Goal: Transaction & Acquisition: Purchase product/service

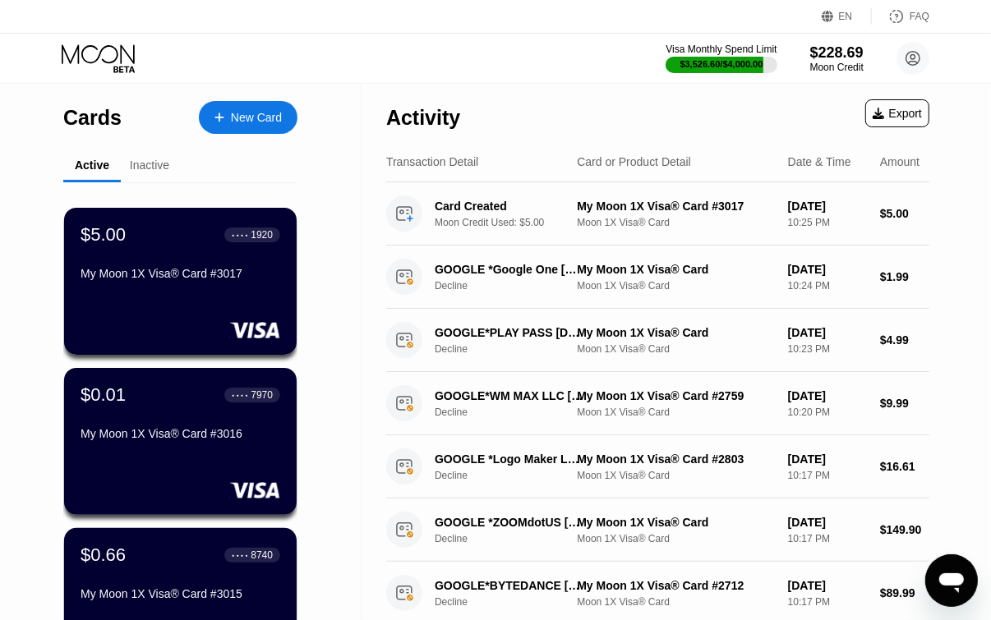
click at [255, 112] on div "New Card" at bounding box center [256, 118] width 51 height 14
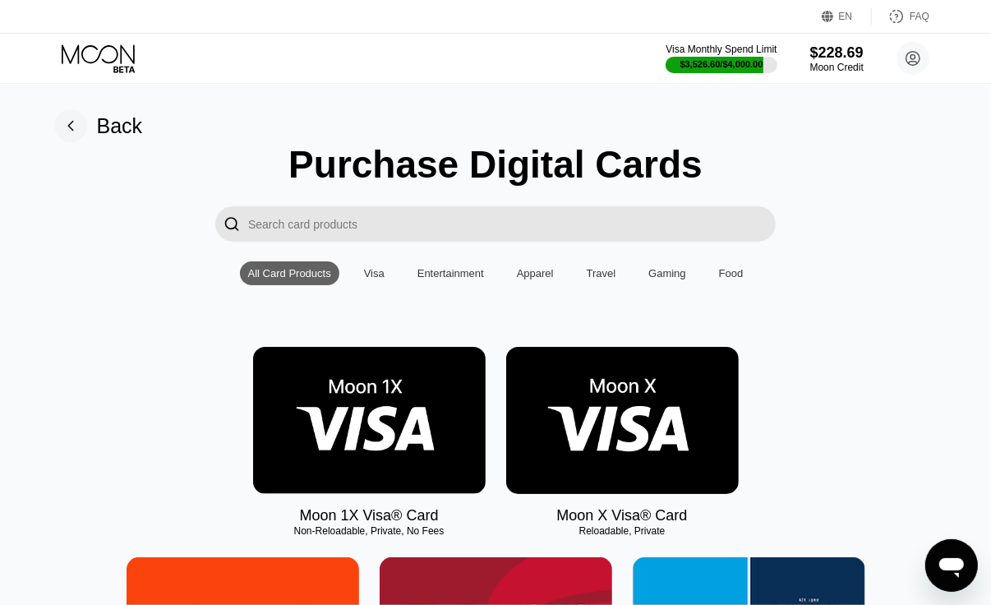
click at [371, 407] on img at bounding box center [369, 420] width 232 height 147
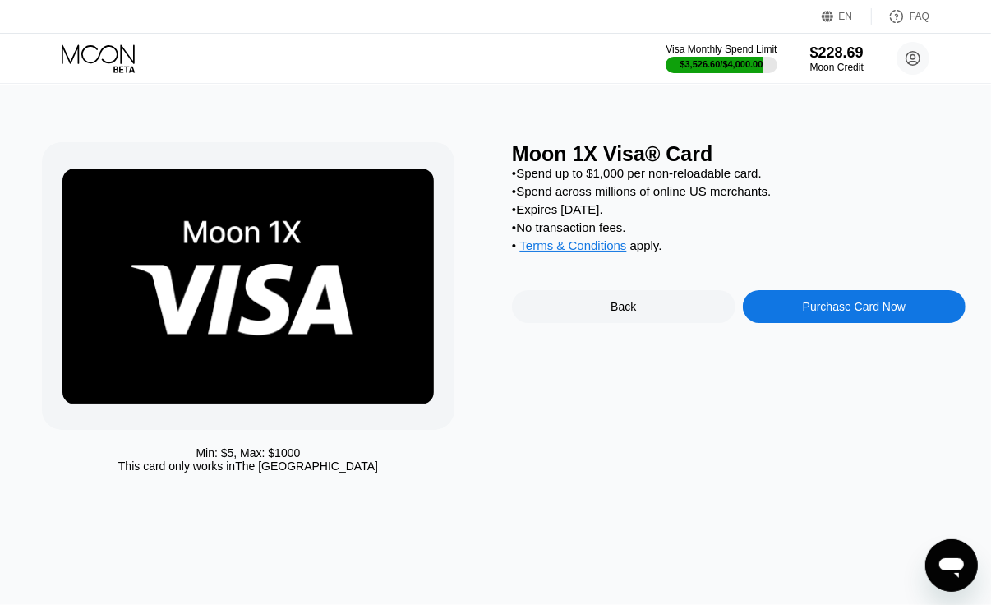
click at [781, 318] on div "Purchase Card Now" at bounding box center [854, 306] width 223 height 33
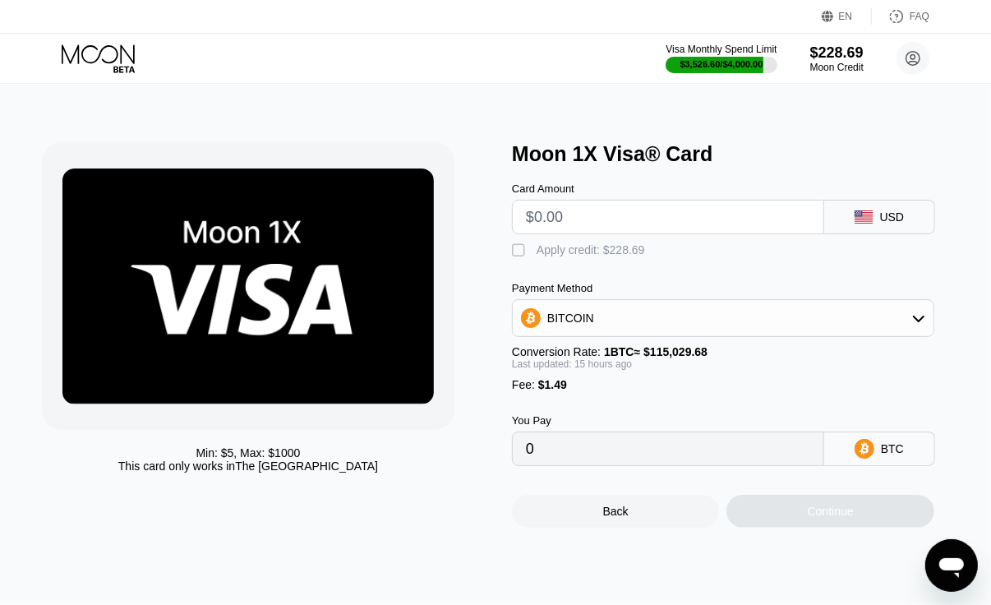
click at [637, 223] on input "text" at bounding box center [668, 216] width 284 height 33
type input "$6"
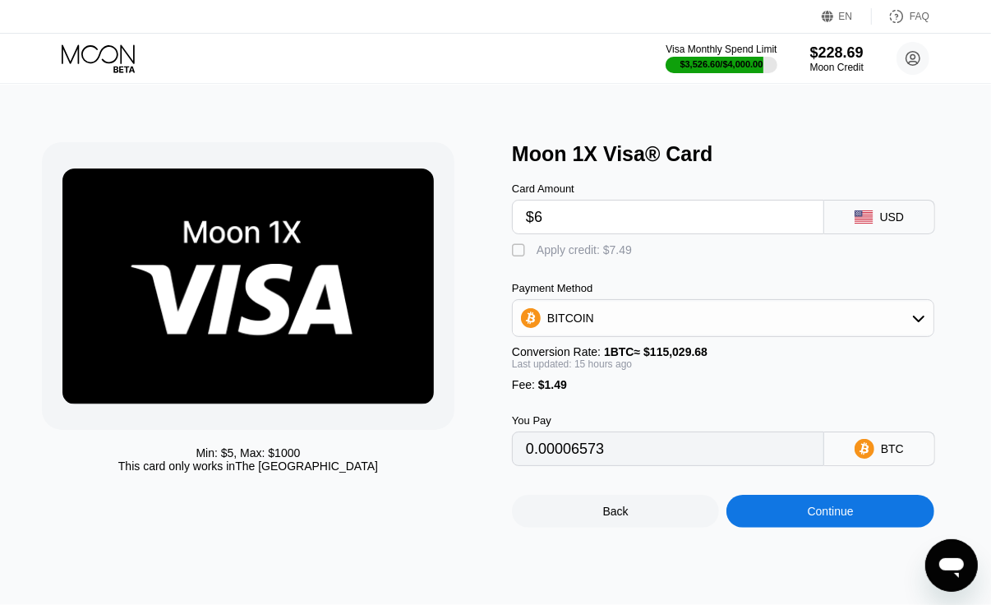
type input "0.00006573"
type input "$6"
type input "0"
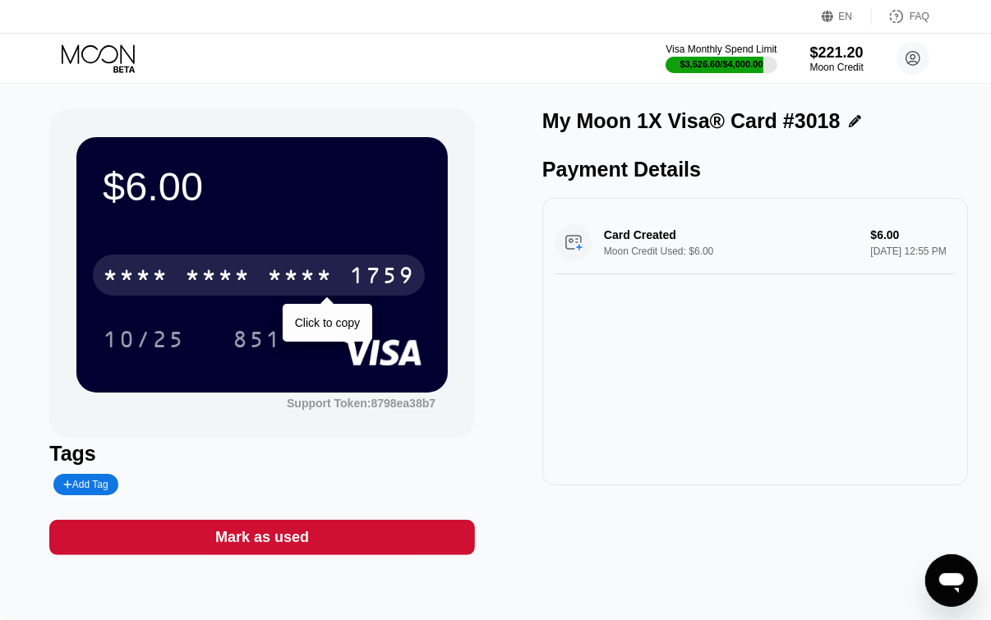
click at [154, 272] on div "* * * *" at bounding box center [136, 278] width 66 height 26
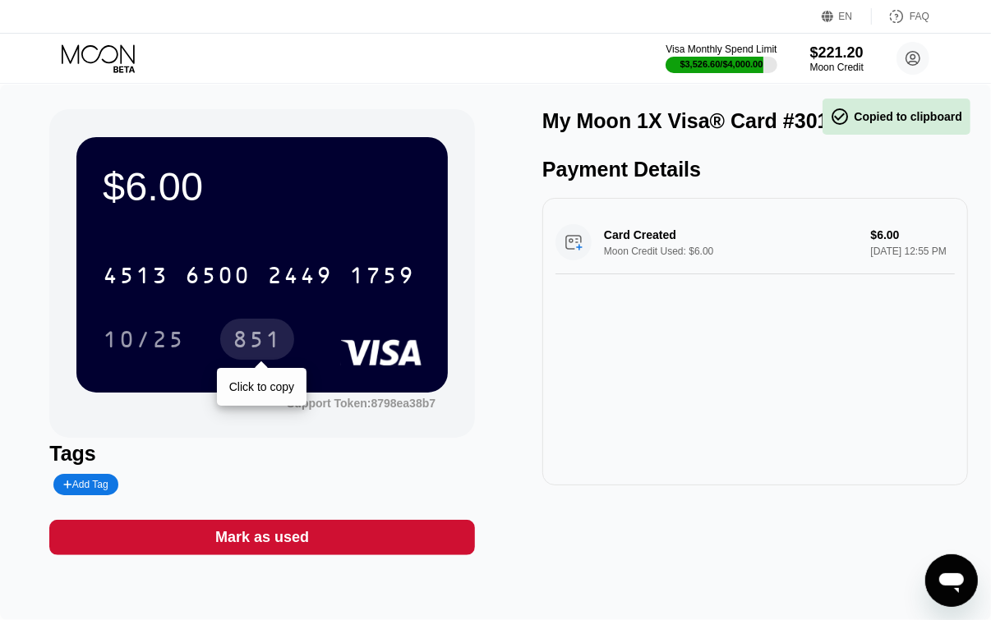
click at [239, 334] on div "851" at bounding box center [256, 342] width 49 height 26
